Goal: Task Accomplishment & Management: Use online tool/utility

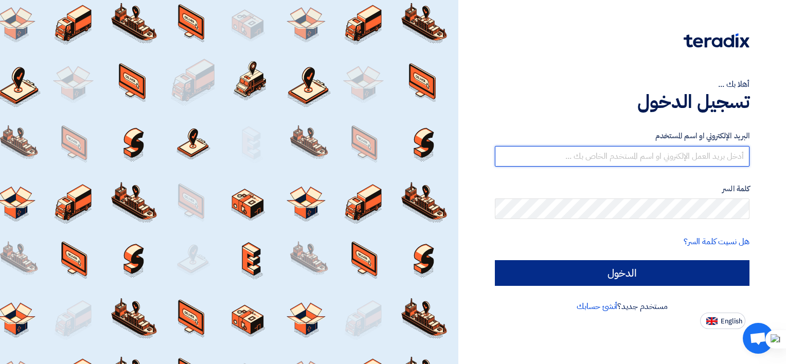
type input "mahmoud.fathy@brandmix-eg.com"
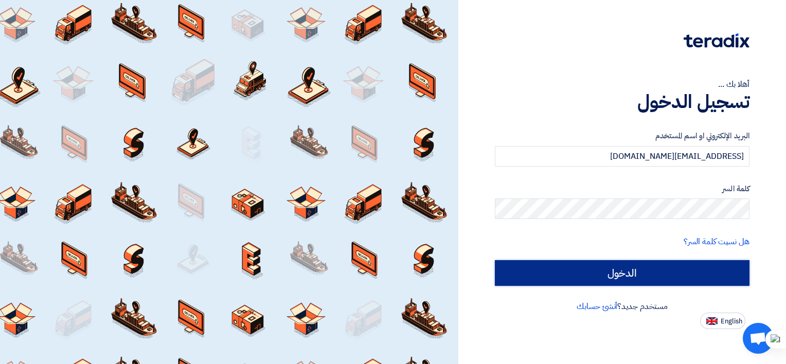
click at [634, 275] on input "الدخول" at bounding box center [622, 273] width 255 height 26
type input "Sign in"
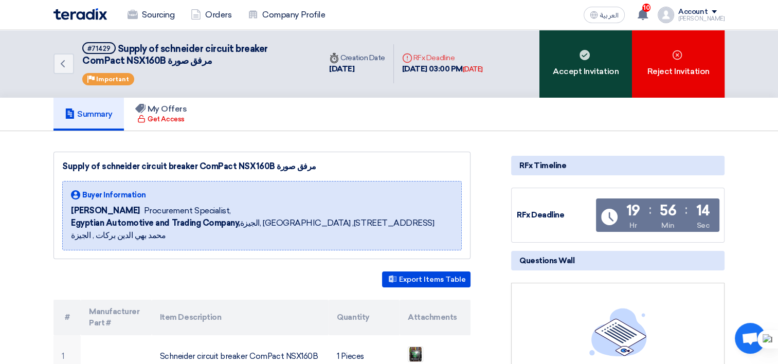
click at [590, 78] on div "Accept Invitation" at bounding box center [585, 64] width 93 height 68
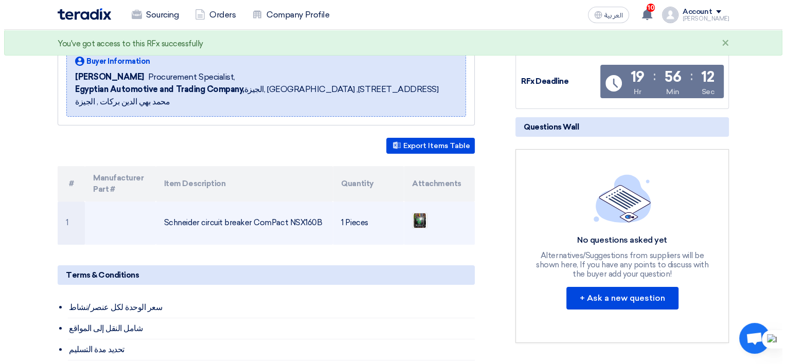
scroll to position [154, 0]
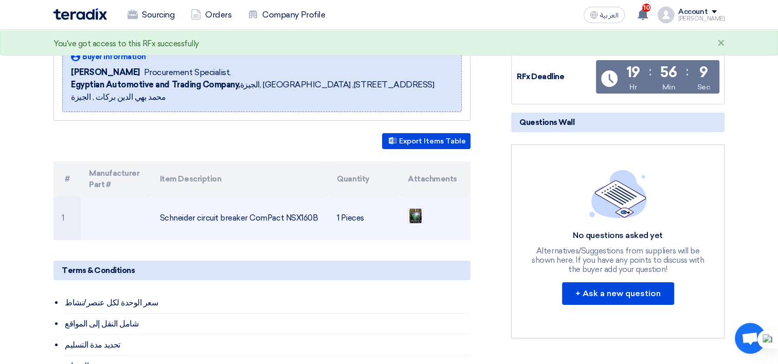
drag, startPoint x: 318, startPoint y: 206, endPoint x: 160, endPoint y: 208, distance: 158.4
click at [160, 208] on td "Schneider circuit breaker ComPact NSX160B" at bounding box center [240, 218] width 177 height 43
copy td "Schneider circuit breaker ComPact NSX160B"
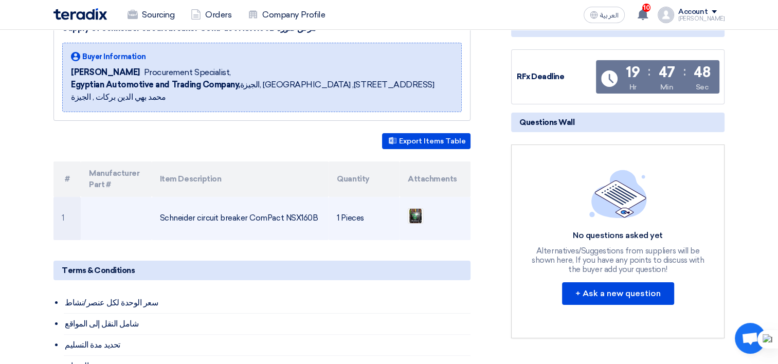
copy td "Schneider circuit breaker ComPact NSX160B"
click at [413, 207] on img at bounding box center [415, 216] width 14 height 19
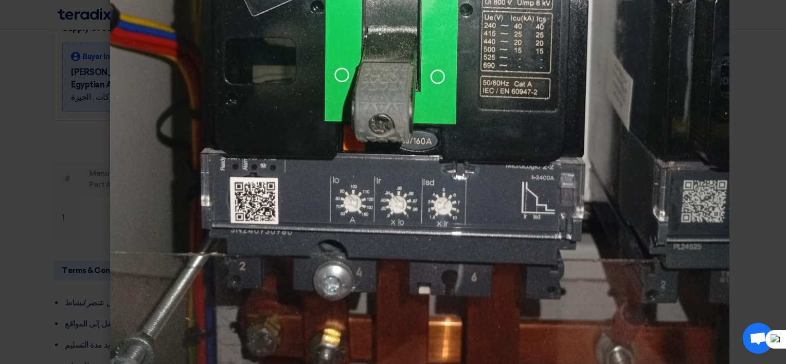
scroll to position [442, 0]
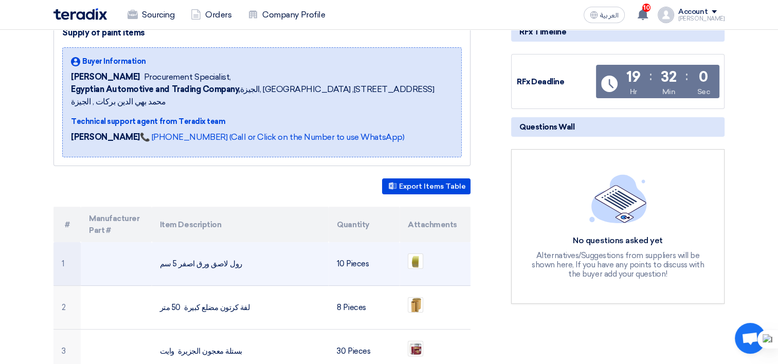
scroll to position [154, 0]
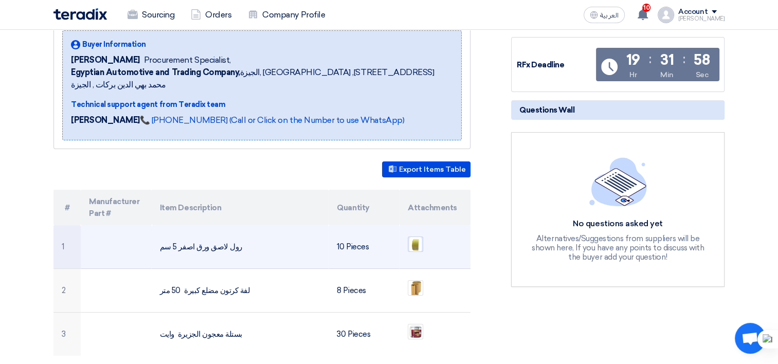
click at [414, 235] on img at bounding box center [415, 244] width 14 height 18
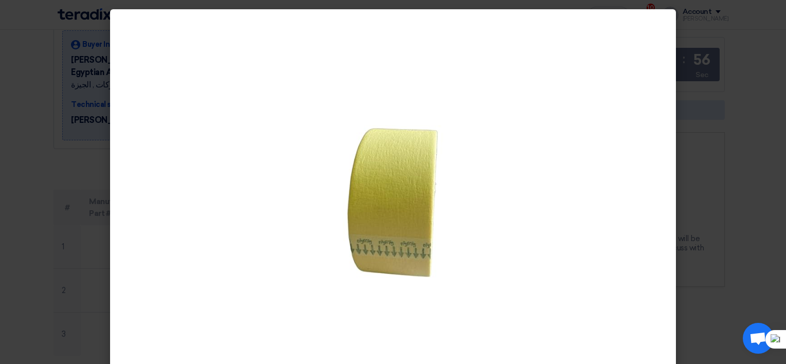
click at [714, 215] on modal-container at bounding box center [393, 182] width 786 height 364
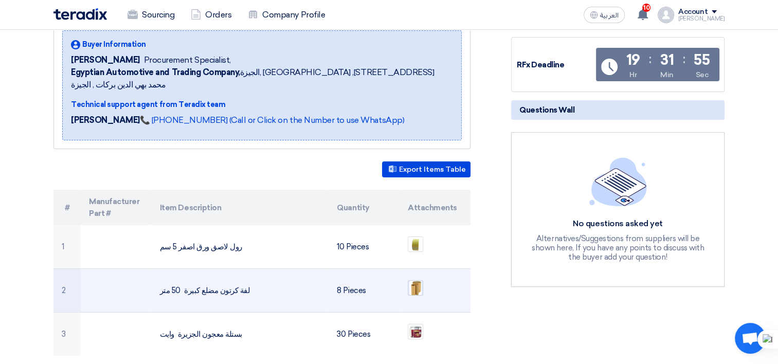
click at [421, 279] on img at bounding box center [415, 288] width 14 height 18
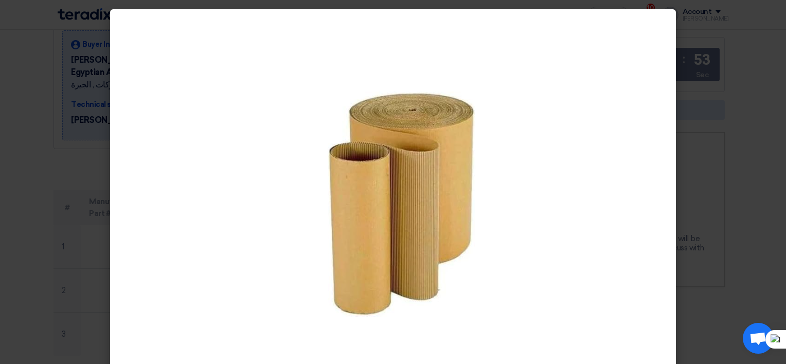
click at [695, 209] on modal-container at bounding box center [393, 182] width 786 height 364
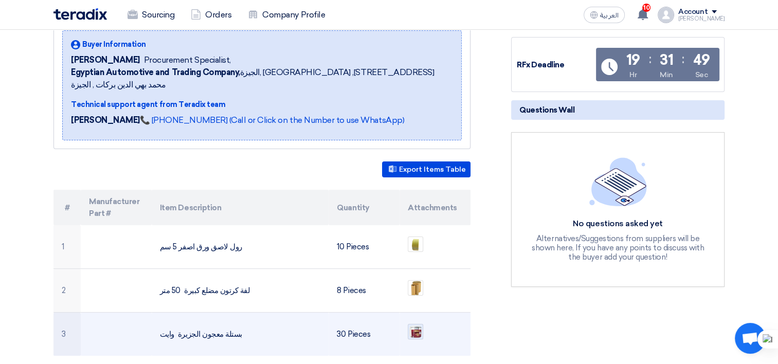
click at [417, 324] on img at bounding box center [415, 331] width 14 height 14
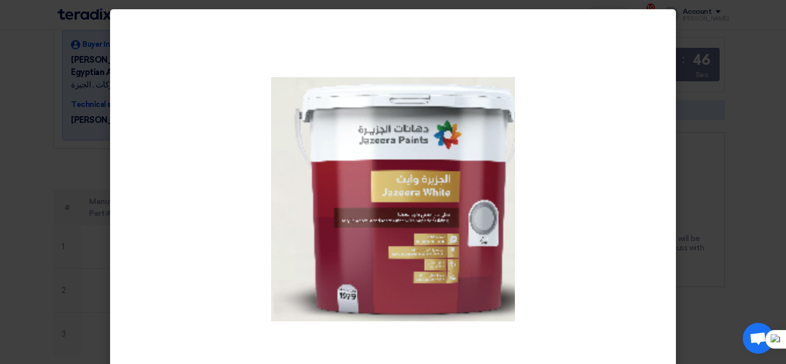
click at [716, 217] on modal-container at bounding box center [393, 182] width 786 height 364
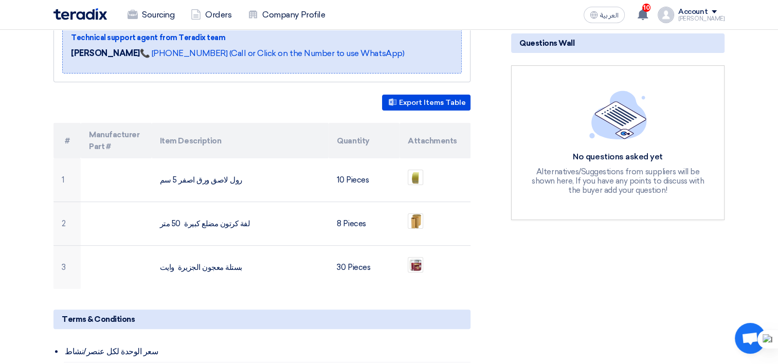
scroll to position [257, 0]
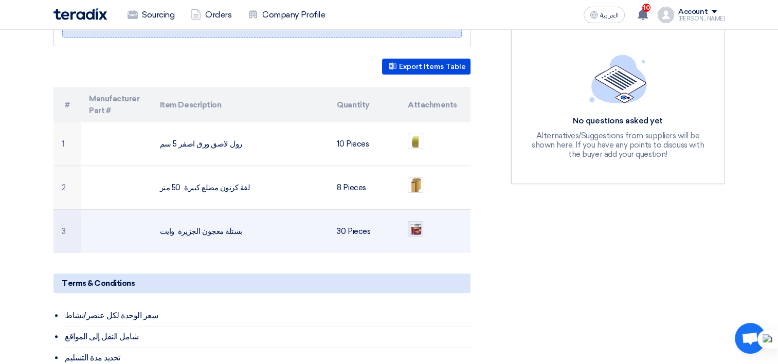
click at [415, 222] on img at bounding box center [415, 229] width 14 height 14
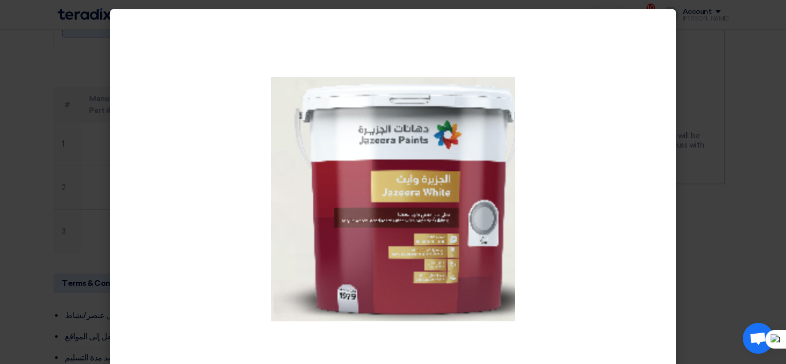
click at [741, 223] on modal-container at bounding box center [393, 182] width 786 height 364
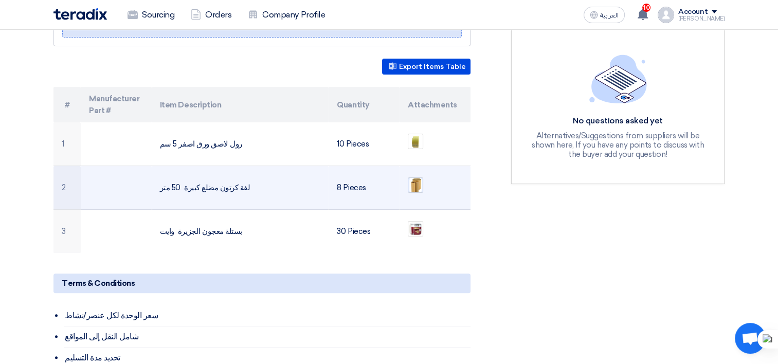
click at [415, 176] on img at bounding box center [415, 185] width 14 height 18
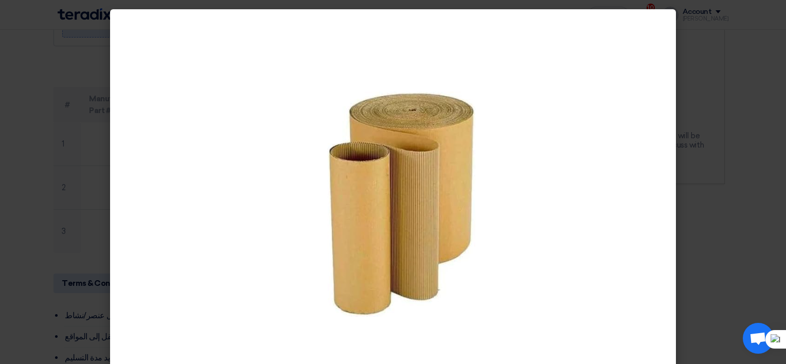
drag, startPoint x: 17, startPoint y: 177, endPoint x: 51, endPoint y: 177, distance: 33.9
click at [17, 177] on modal-container at bounding box center [393, 182] width 786 height 364
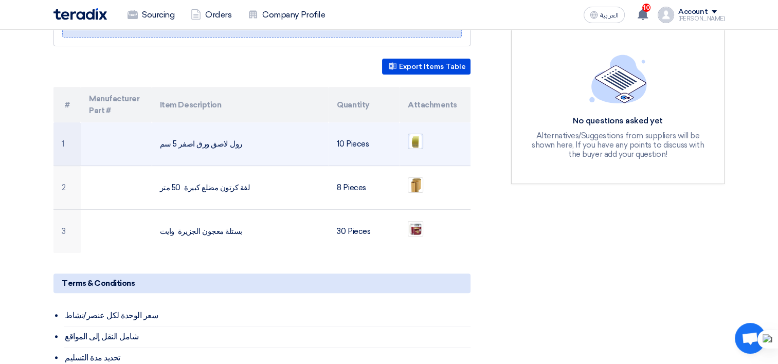
click at [413, 133] on img at bounding box center [415, 142] width 14 height 18
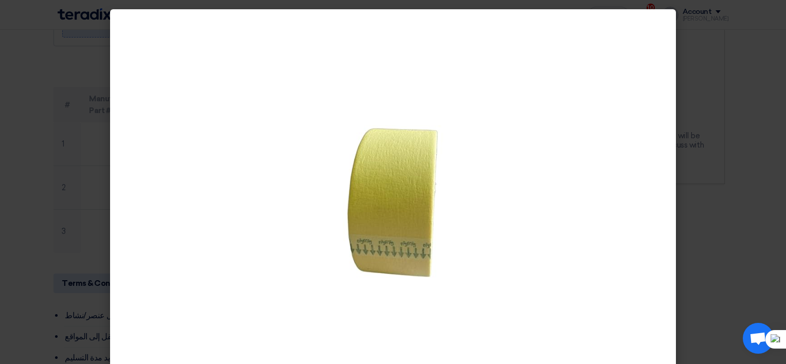
click at [17, 147] on modal-container at bounding box center [393, 182] width 786 height 364
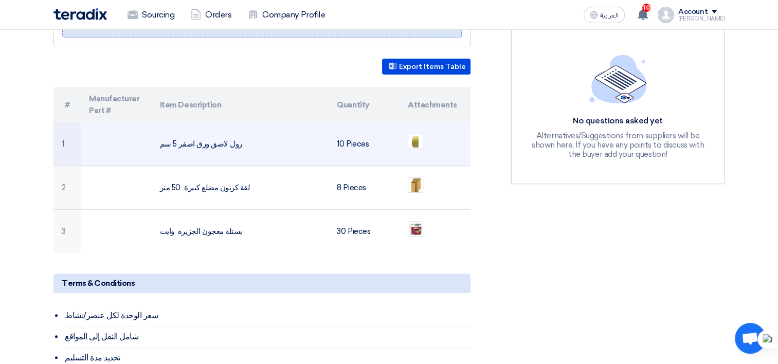
drag, startPoint x: 240, startPoint y: 130, endPoint x: 229, endPoint y: 129, distance: 11.4
click at [229, 129] on td "رول لاصق ورق اصفر 5 سم" at bounding box center [240, 144] width 177 height 44
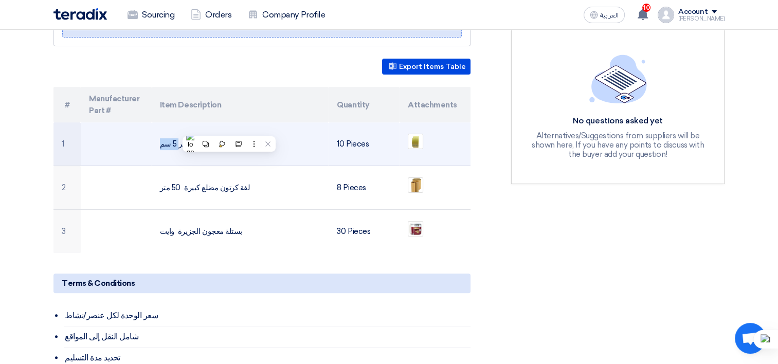
copy tr "رول لاصق ورق اصفر 5 سم"
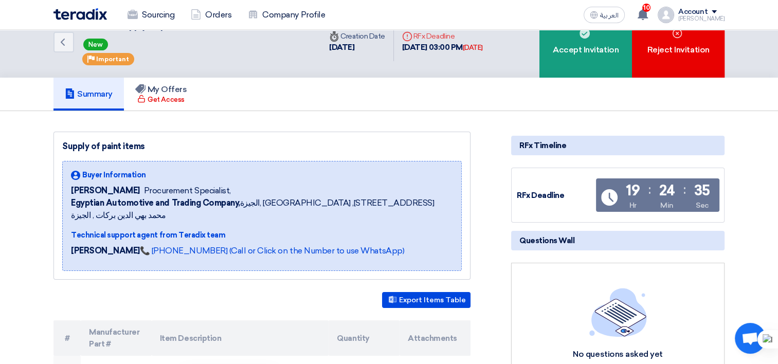
scroll to position [0, 0]
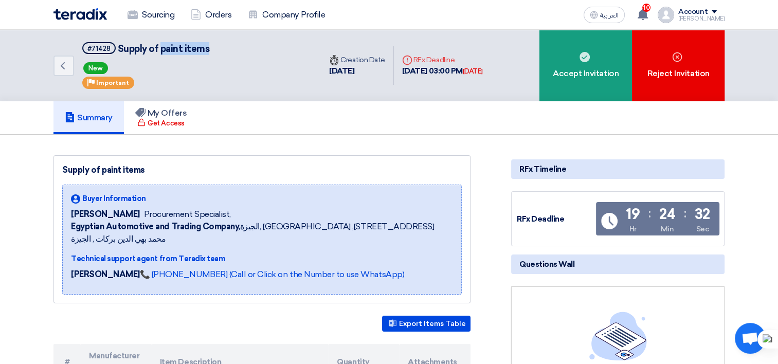
drag, startPoint x: 211, startPoint y: 49, endPoint x: 159, endPoint y: 49, distance: 51.9
click at [159, 49] on div "Back #71428 Supply of paint items New Priority Important" at bounding box center [186, 65] width 267 height 71
copy span "paint items"
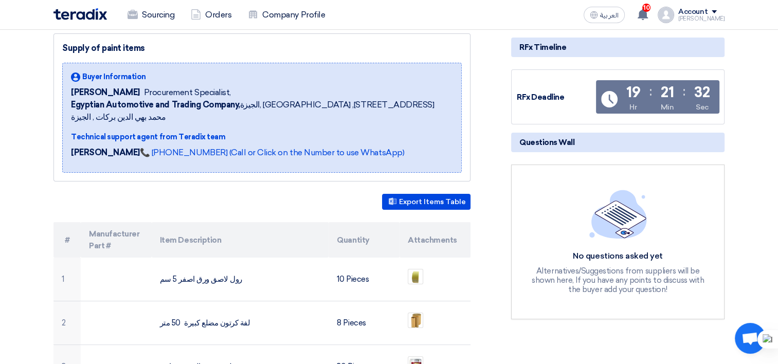
scroll to position [154, 0]
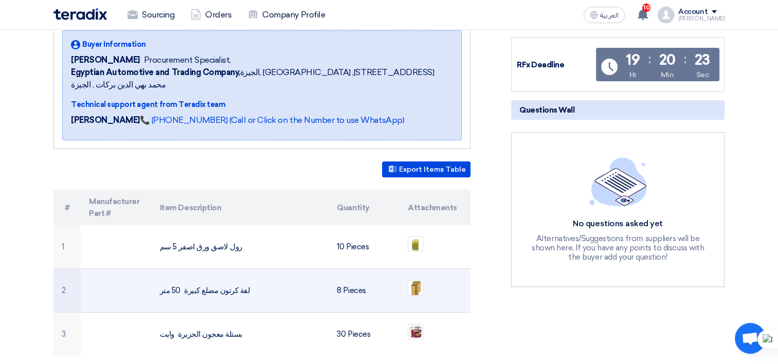
drag, startPoint x: 243, startPoint y: 277, endPoint x: 156, endPoint y: 280, distance: 86.4
click at [156, 280] on td "لفة كرتون مضلع كبيرة 50 متر" at bounding box center [240, 291] width 177 height 44
copy td "لفة كرتون مضلع كبيرة 50 متر"
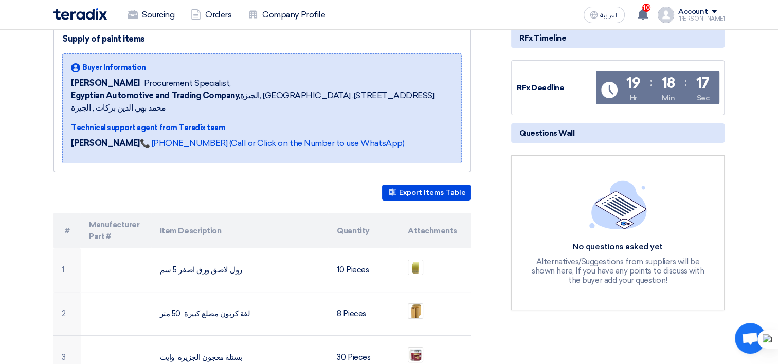
scroll to position [257, 0]
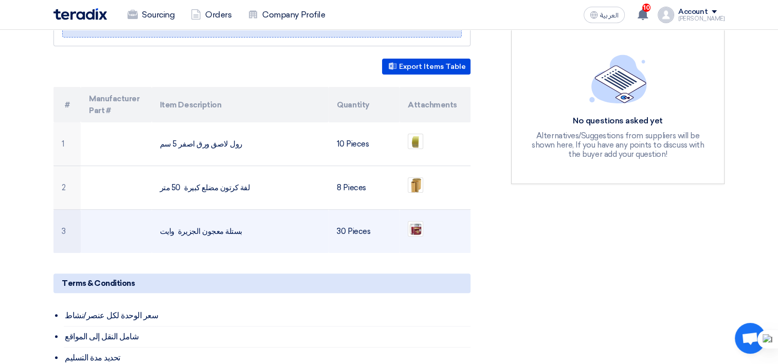
drag, startPoint x: 238, startPoint y: 218, endPoint x: 160, endPoint y: 217, distance: 77.6
click at [160, 217] on td "بستلة معجون الجزيرة وايت" at bounding box center [240, 232] width 177 height 44
copy td "بستلة معجون الجزيرة وايت"
click at [423, 221] on div at bounding box center [415, 228] width 15 height 15
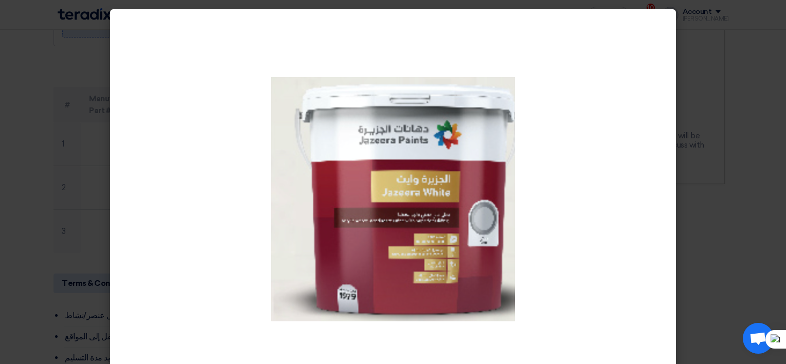
drag, startPoint x: 704, startPoint y: 152, endPoint x: 699, endPoint y: 156, distance: 6.3
click at [704, 152] on modal-container at bounding box center [393, 182] width 786 height 364
